Goal: Information Seeking & Learning: Learn about a topic

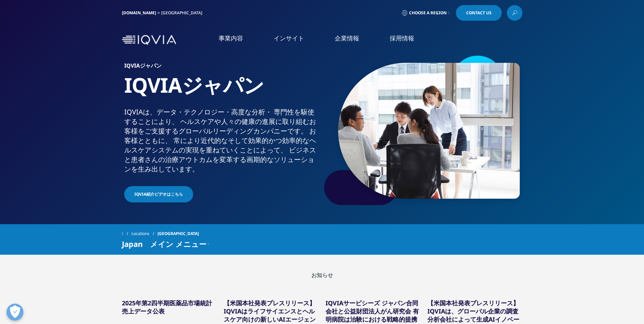
click at [354, 38] on link "企業情報" at bounding box center [346, 38] width 24 height 8
click at [44, 87] on link "概要" at bounding box center [131, 86] width 205 height 8
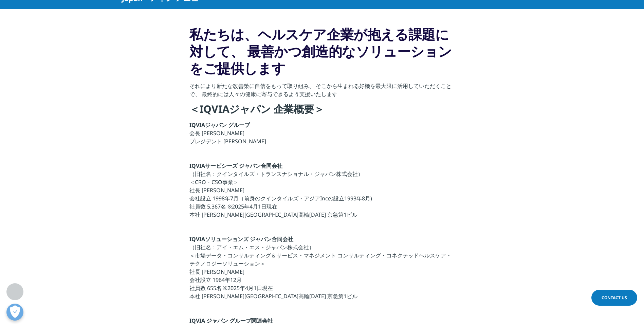
scroll to position [136, 0]
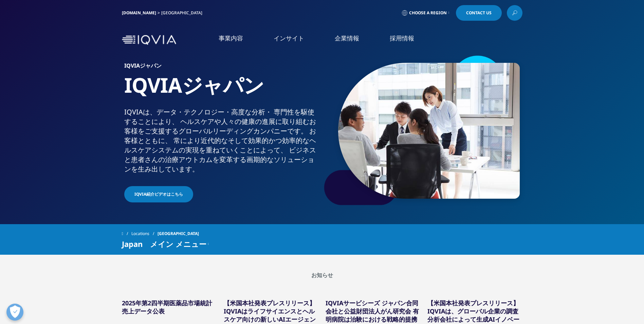
click at [75, 84] on link "IQVIAグループ" at bounding box center [131, 87] width 205 height 8
click at [53, 87] on link "IQVIAグループ" at bounding box center [131, 87] width 205 height 8
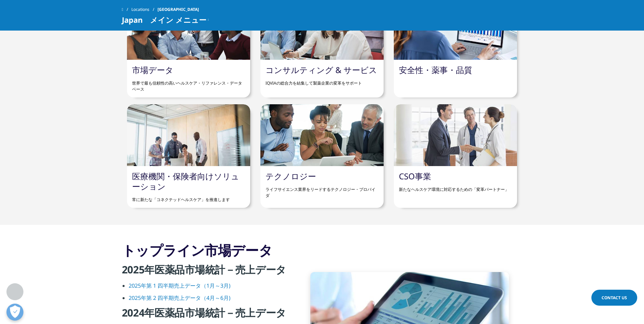
scroll to position [746, 0]
